Goal: Communication & Community: Answer question/provide support

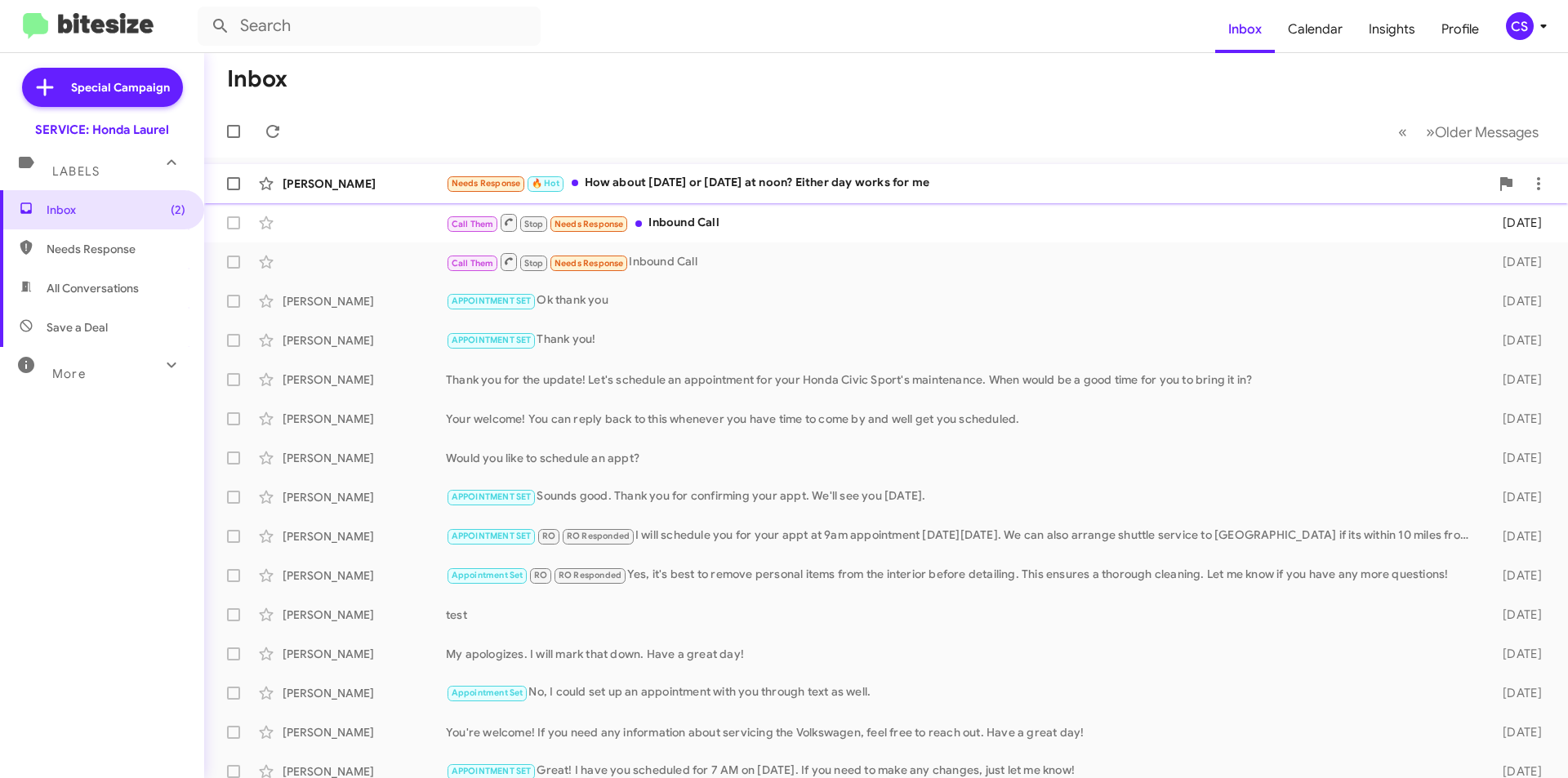
click at [651, 174] on div "Needs Response 🔥 Hot How about [DATE] or [DATE] at noon? Either day works for me" at bounding box center [968, 183] width 1044 height 19
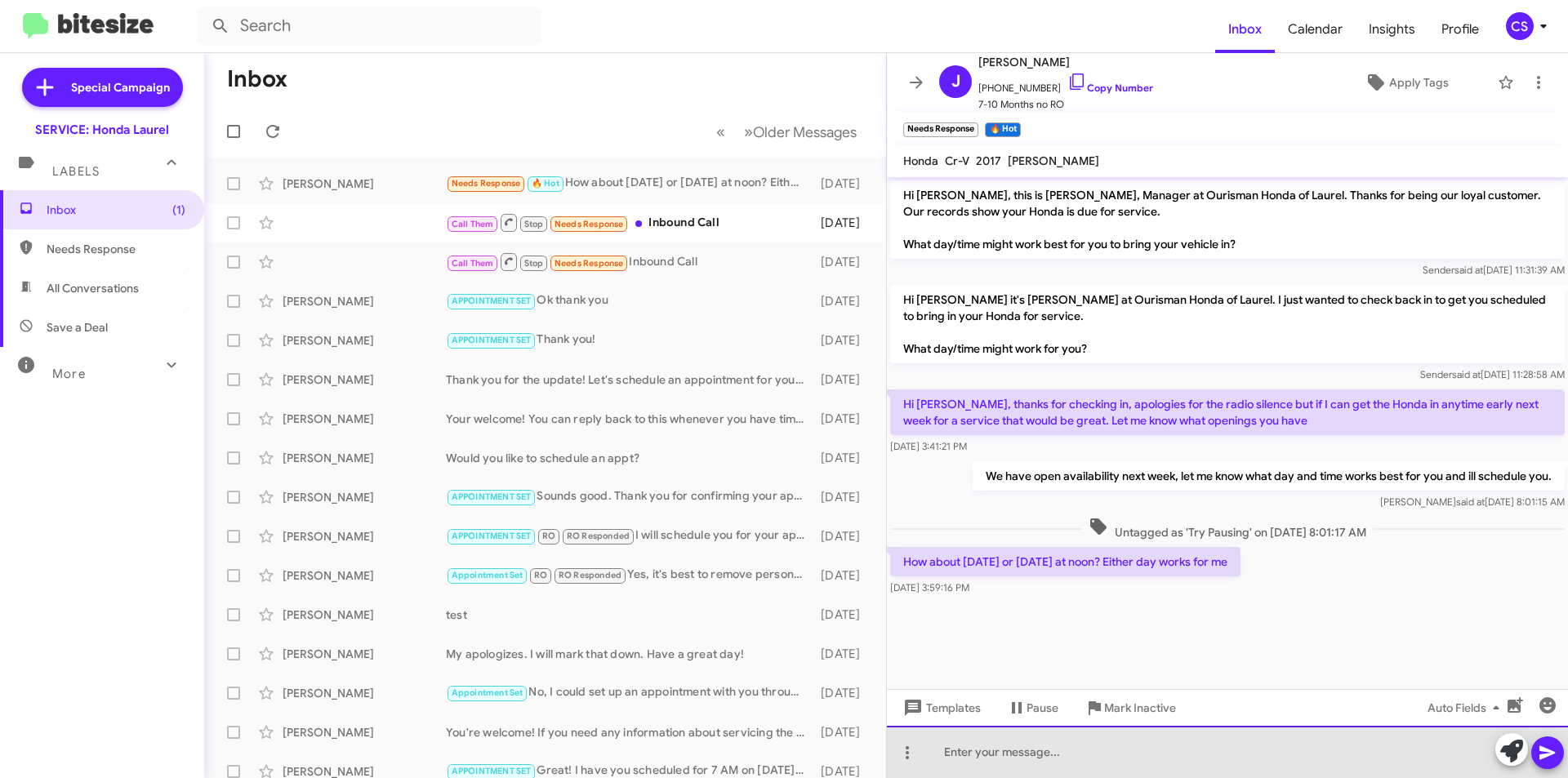
click at [1159, 753] on div at bounding box center [1228, 752] width 681 height 52
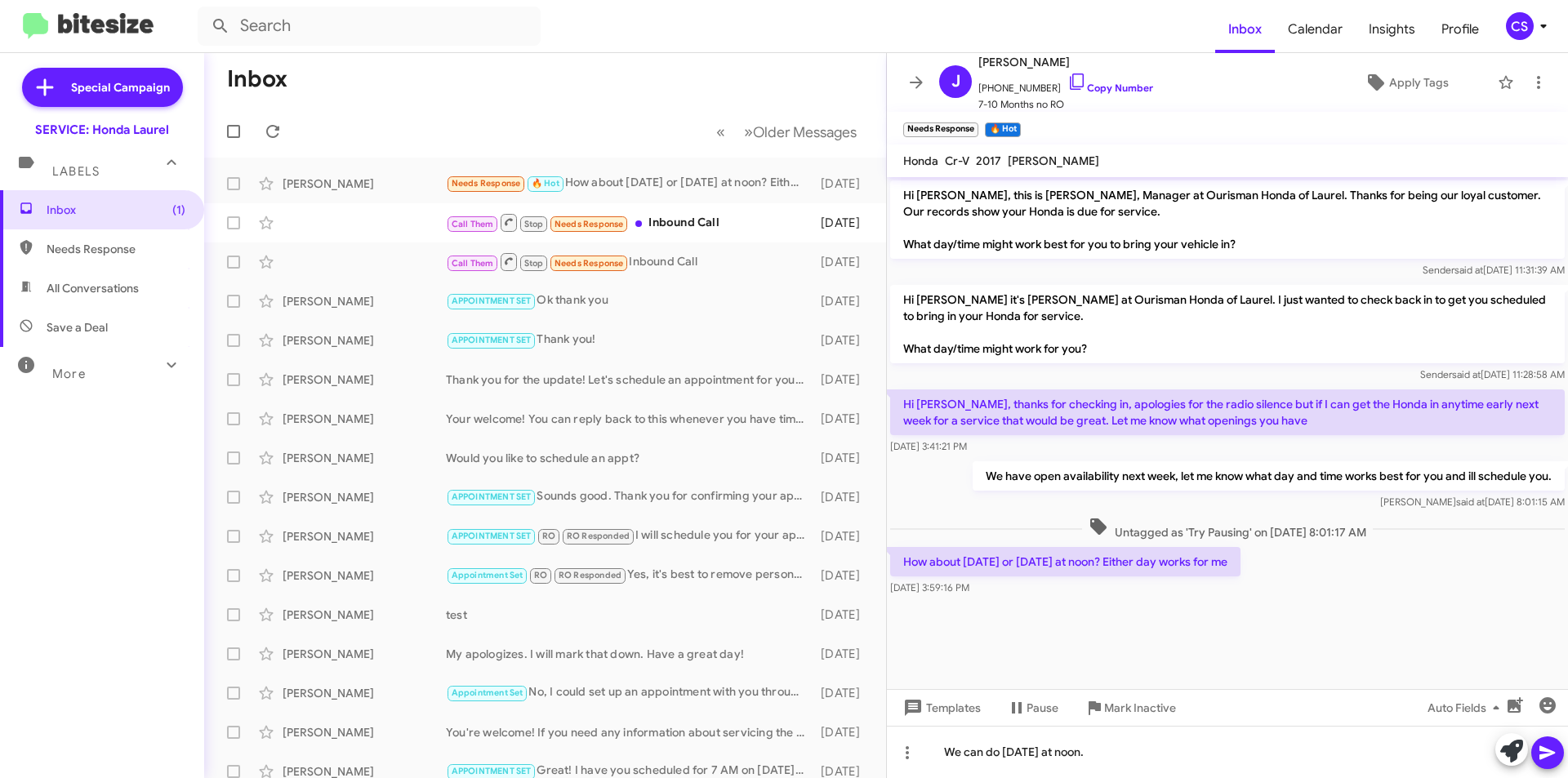
click at [1549, 751] on icon at bounding box center [1547, 753] width 15 height 14
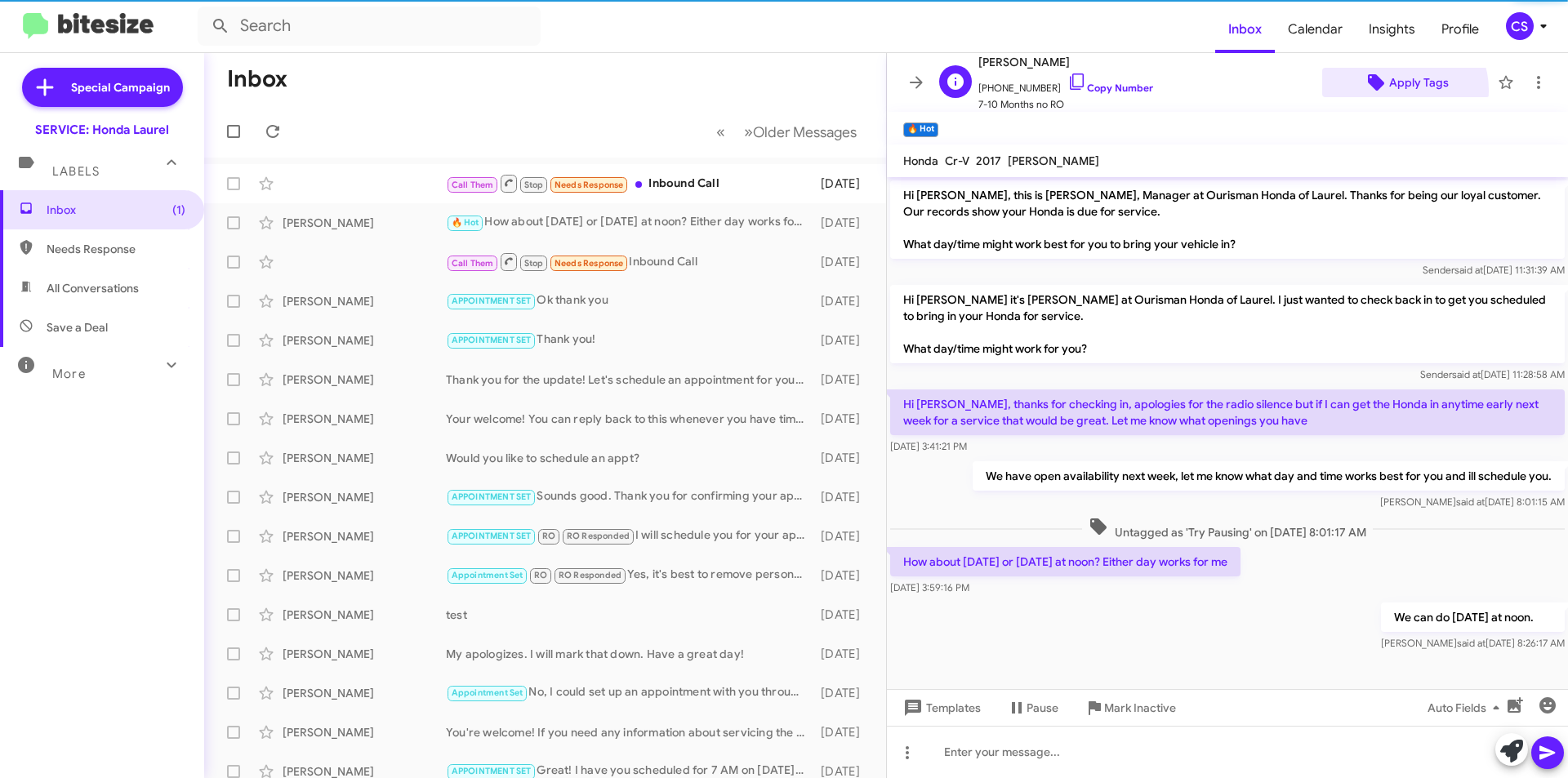
click at [1389, 90] on span "Apply Tags" at bounding box center [1419, 82] width 59 height 30
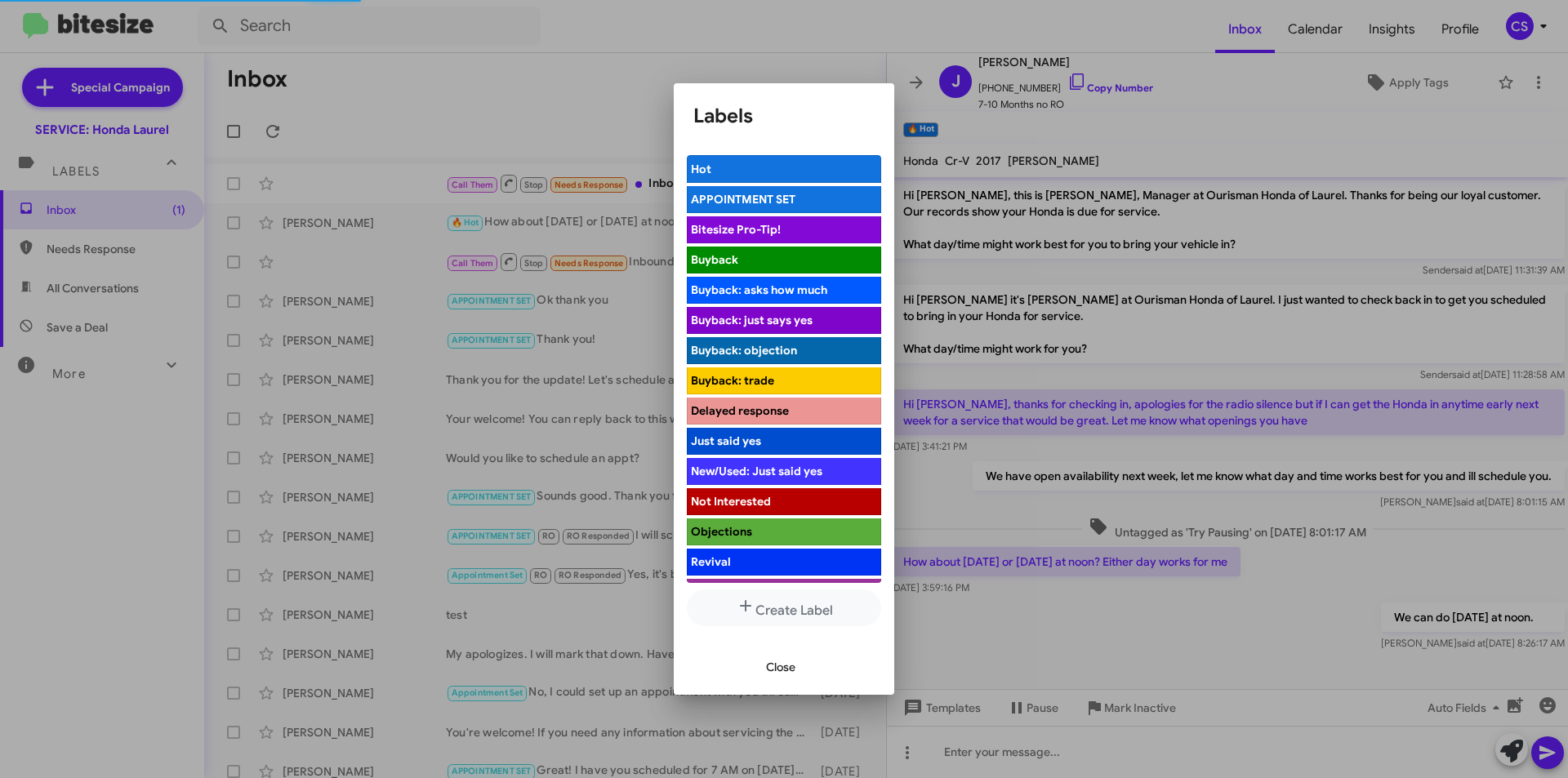
click at [710, 198] on span "APPOINTMENT SET" at bounding box center [743, 199] width 104 height 14
click at [484, 70] on div at bounding box center [784, 389] width 1568 height 778
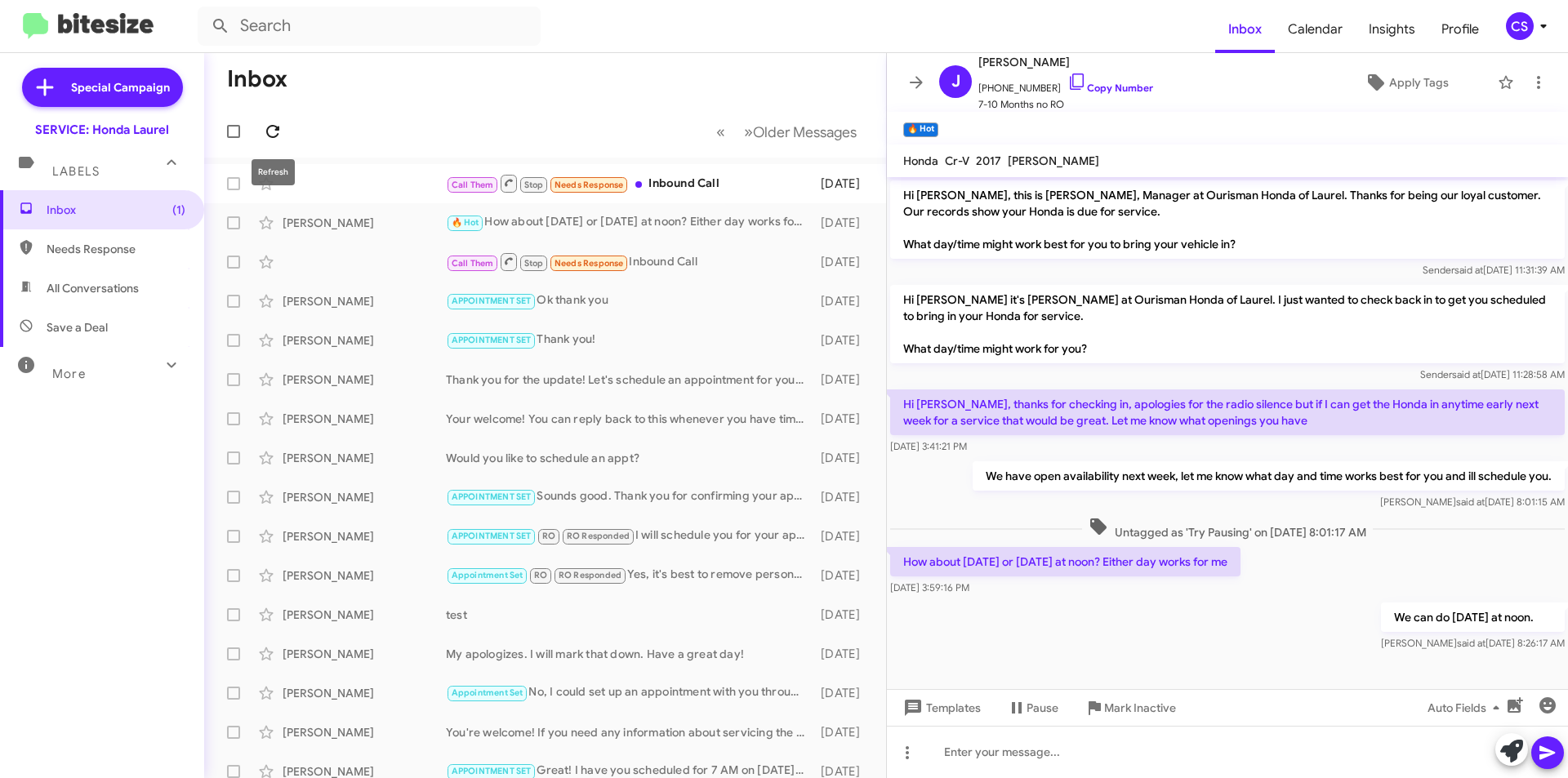
click at [273, 134] on icon at bounding box center [273, 131] width 19 height 19
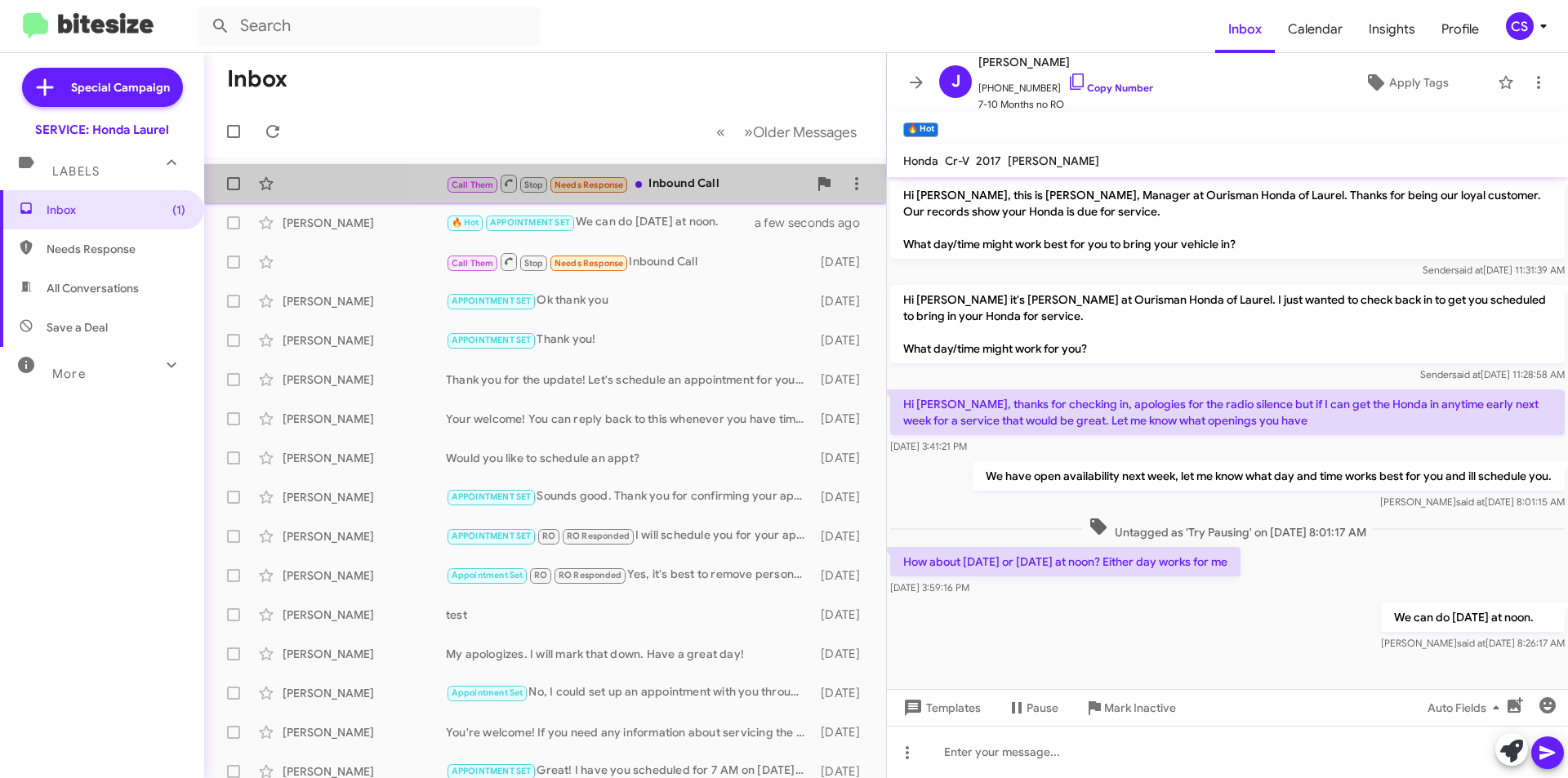
click at [736, 188] on div "Call Them Stop Needs Response Inbound Call" at bounding box center [627, 183] width 362 height 20
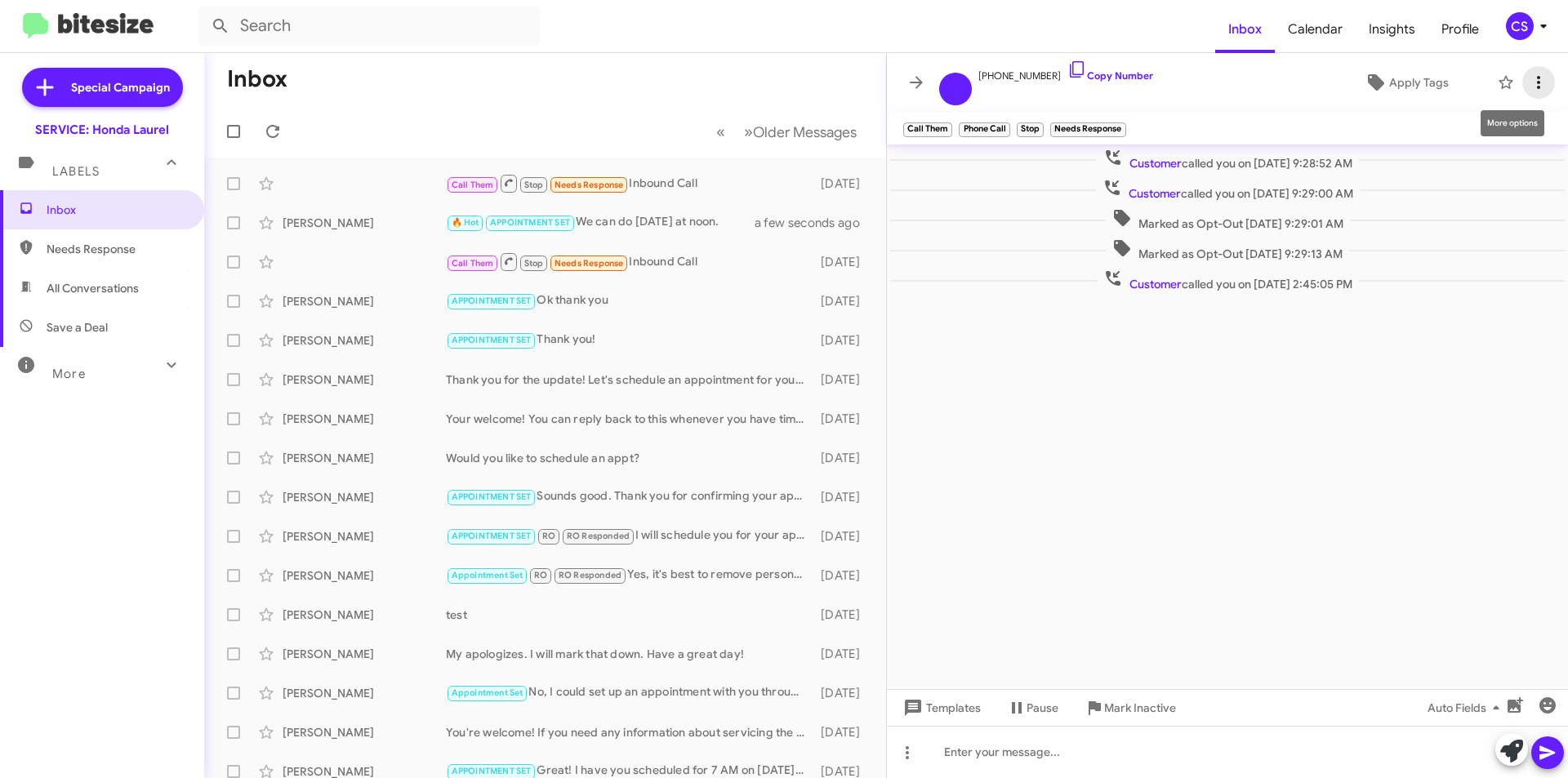
click at [1538, 89] on icon at bounding box center [1538, 82] width 19 height 19
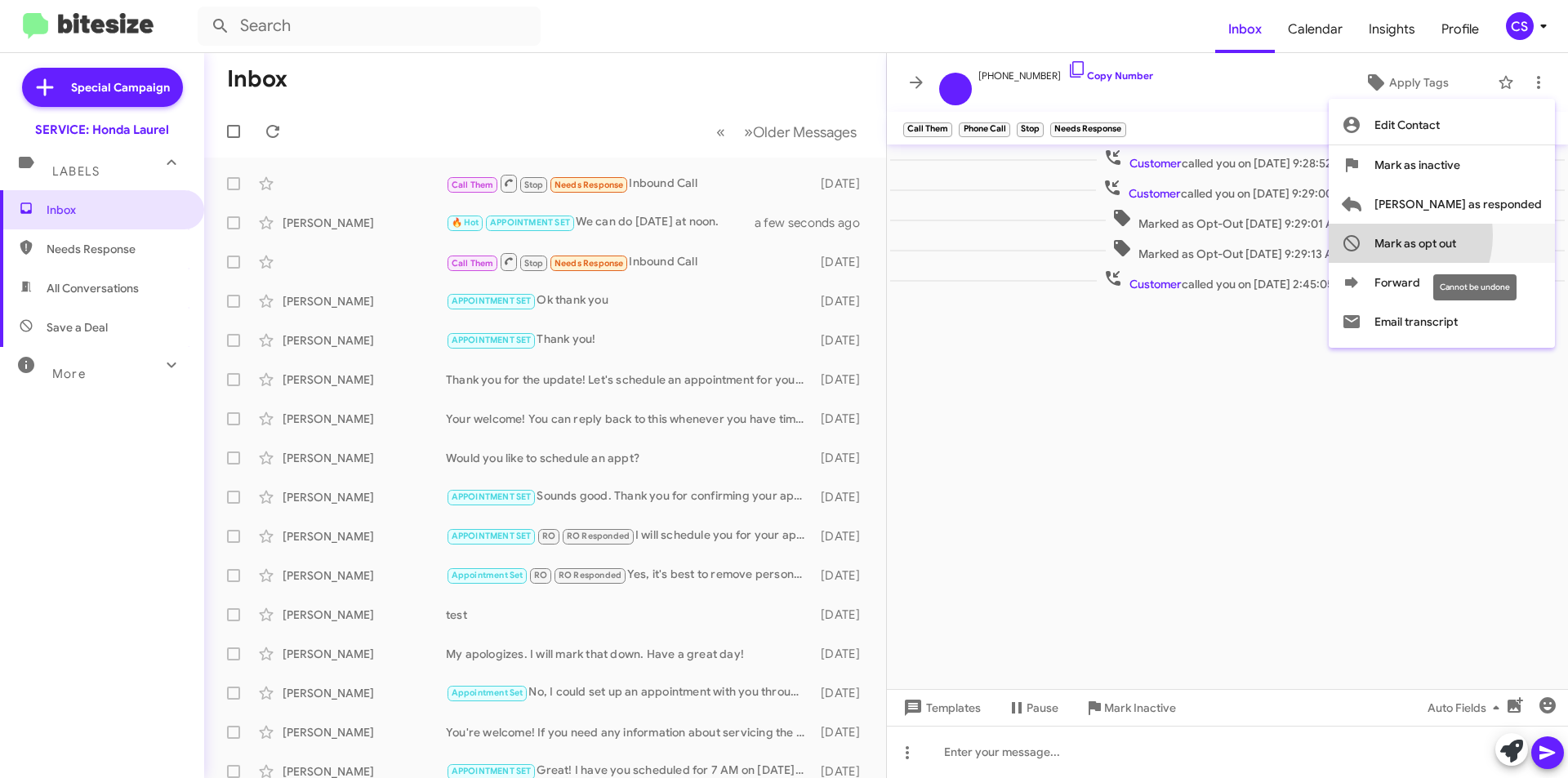
click at [1455, 235] on span "Mark as opt out" at bounding box center [1415, 243] width 81 height 39
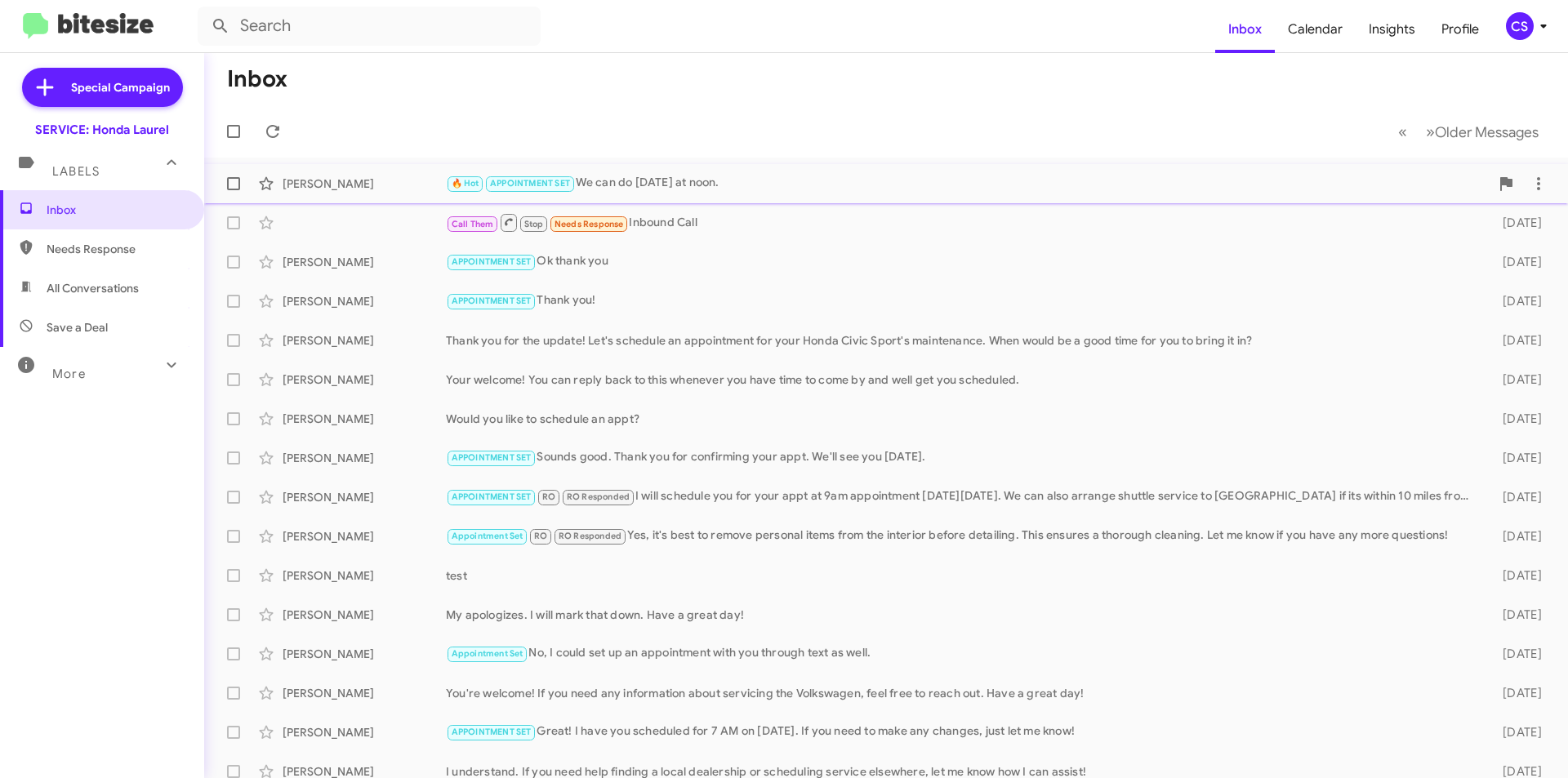
click at [699, 174] on div "🔥 Hot APPOINTMENT SET We can do [DATE] at noon." at bounding box center [968, 183] width 1044 height 19
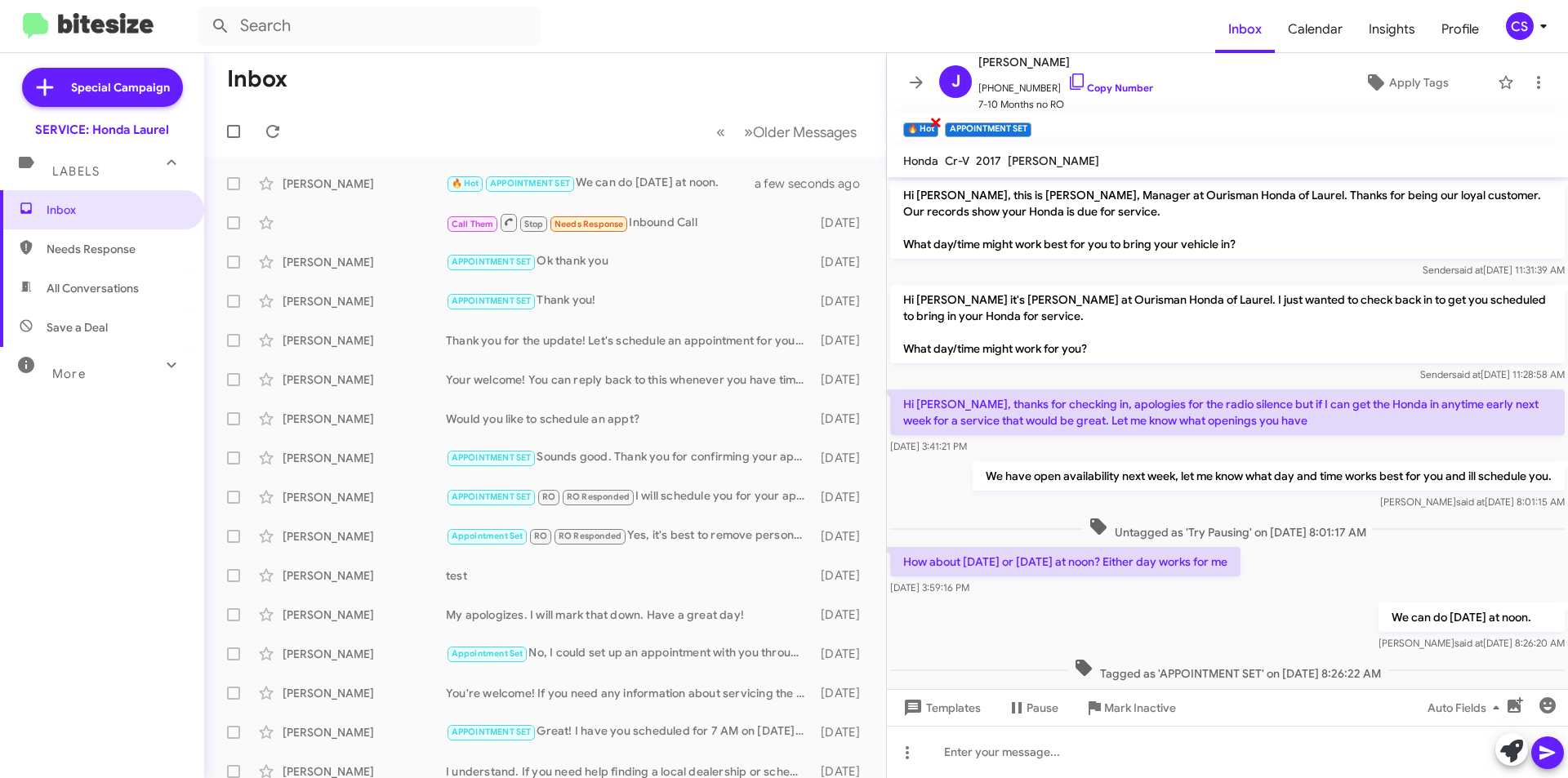
click at [933, 120] on span "×" at bounding box center [936, 121] width 13 height 19
click at [228, 226] on span at bounding box center [233, 223] width 13 height 13
click at [233, 229] on input "checkbox" at bounding box center [233, 229] width 1 height 1
checkbox input "true"
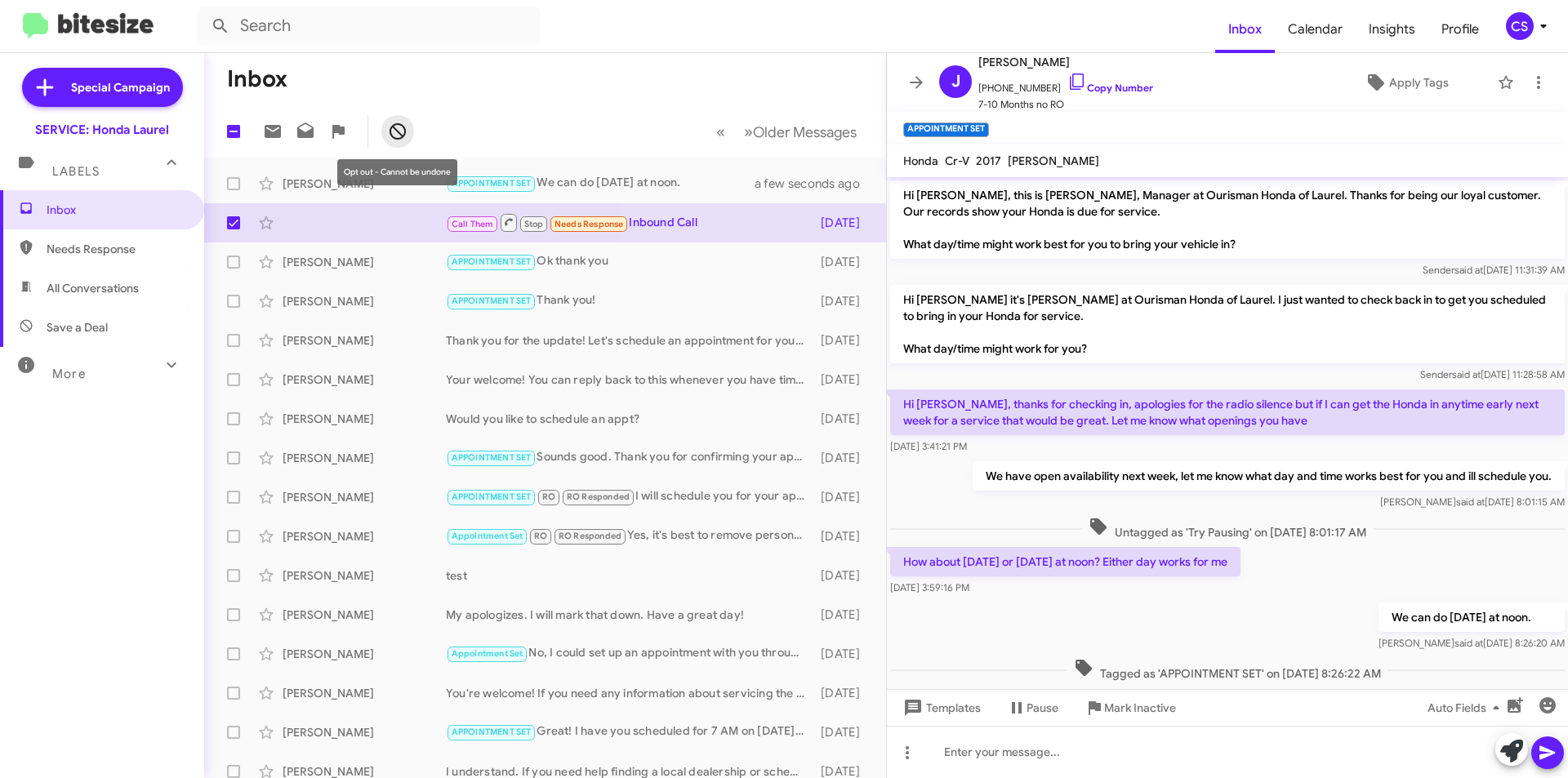
click at [396, 129] on icon at bounding box center [397, 131] width 16 height 16
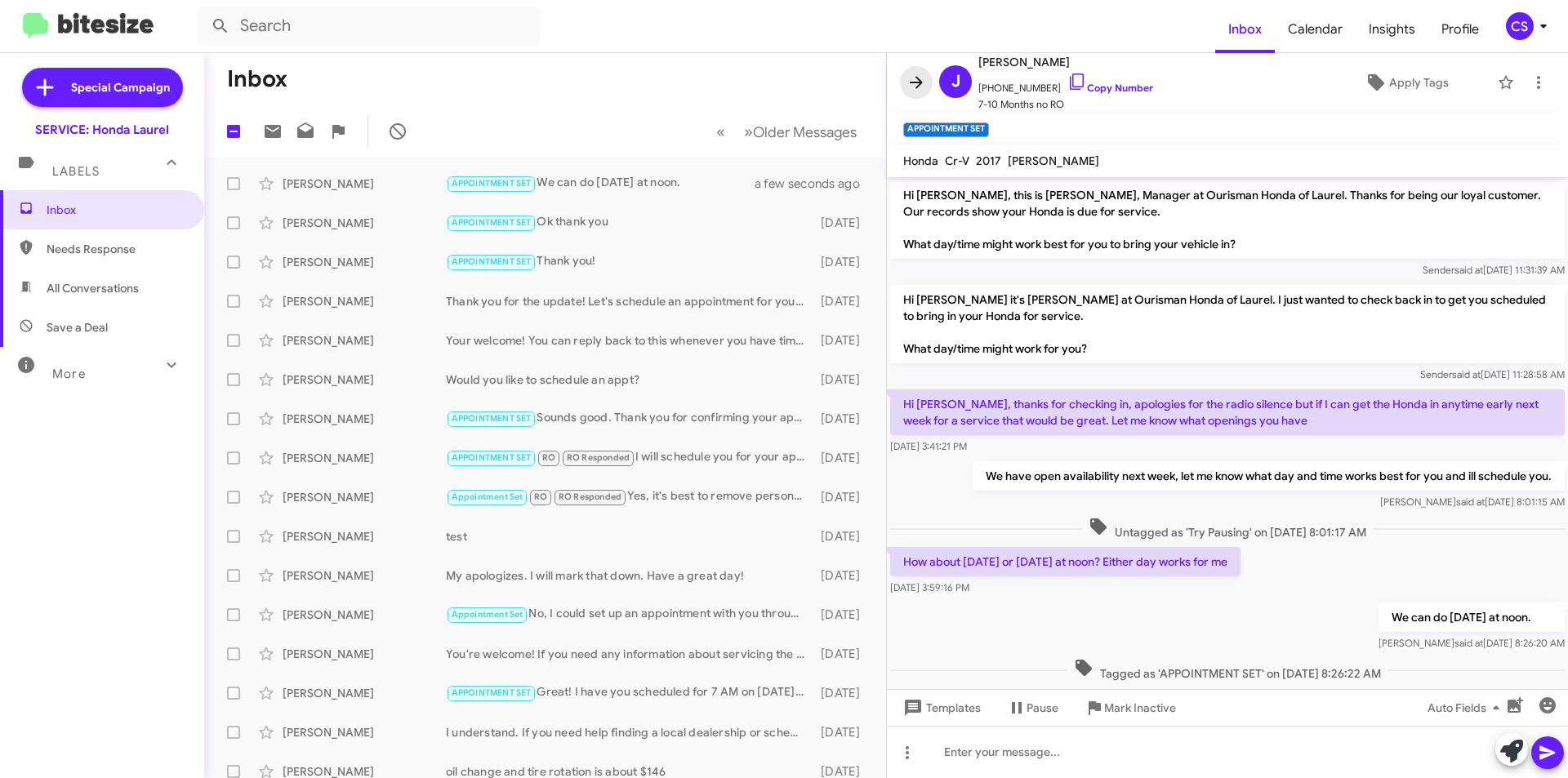
click at [909, 81] on icon at bounding box center [916, 82] width 19 height 19
